Goal: Transaction & Acquisition: Subscribe to service/newsletter

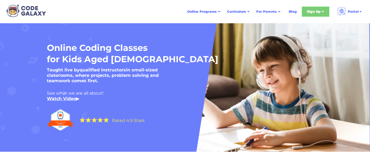
click at [320, 10] on div "Sign Up" at bounding box center [314, 11] width 14 height 5
click at [321, 11] on div "Sign Up" at bounding box center [316, 12] width 28 height 10
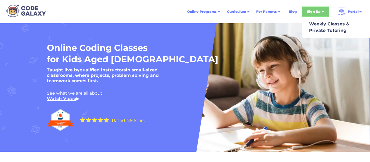
click at [323, 11] on div at bounding box center [323, 12] width 3 height 3
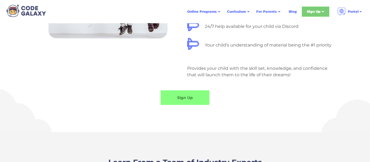
scroll to position [523, 0]
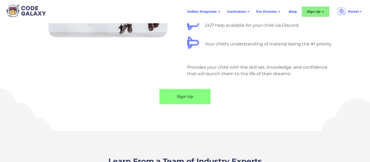
click at [195, 96] on link "Sign Up" at bounding box center [185, 96] width 51 height 15
